Goal: Check status: Check status

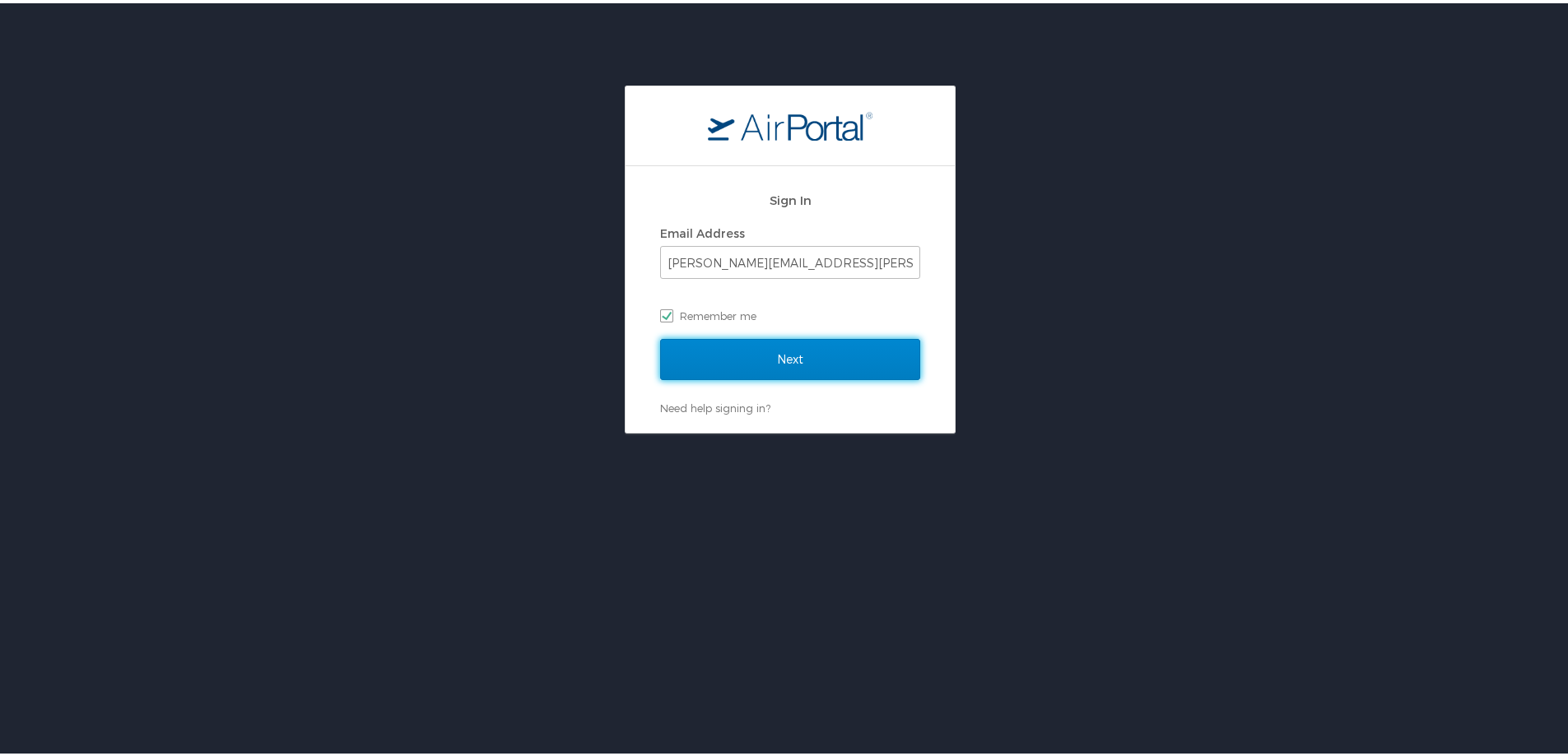
click at [744, 357] on input "Next" at bounding box center [790, 356] width 260 height 41
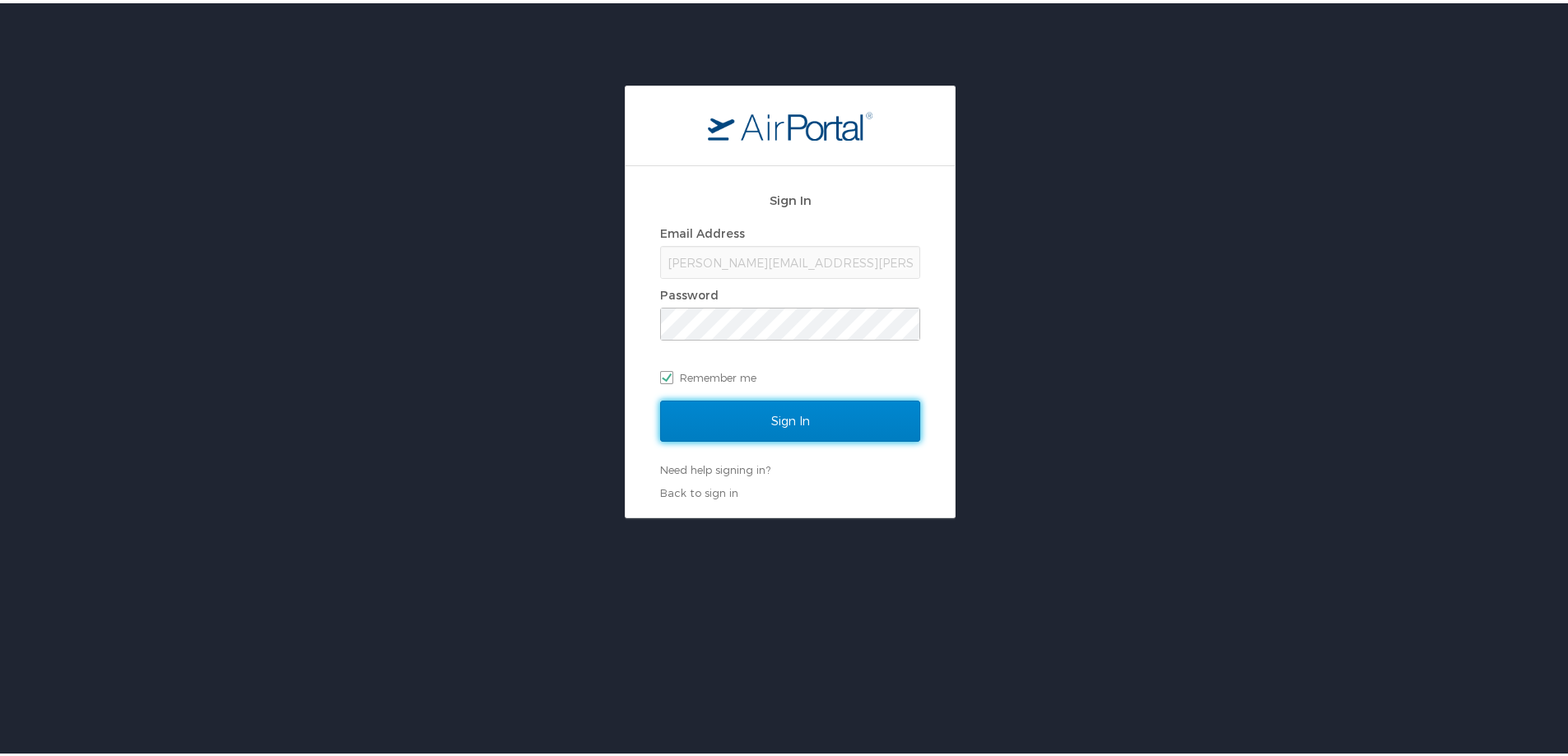
click at [817, 409] on input "Sign In" at bounding box center [790, 418] width 260 height 41
